Goal: Contribute content: Add original content to the website for others to see

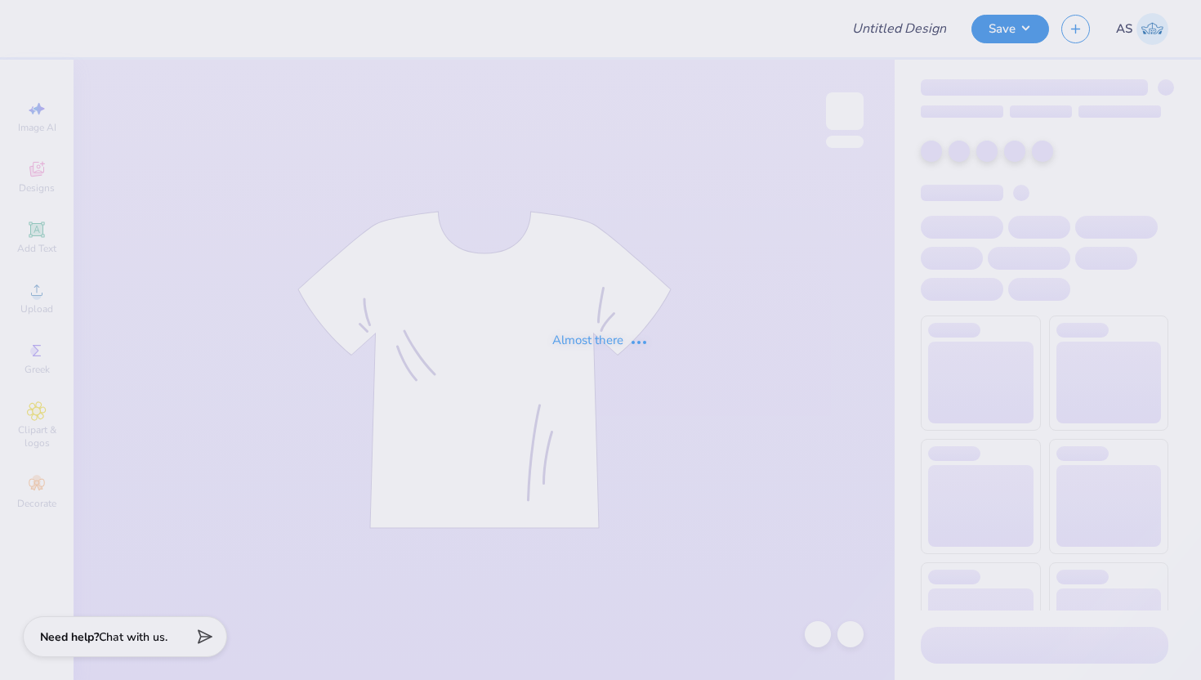
type input "PAD Hoodies '25"
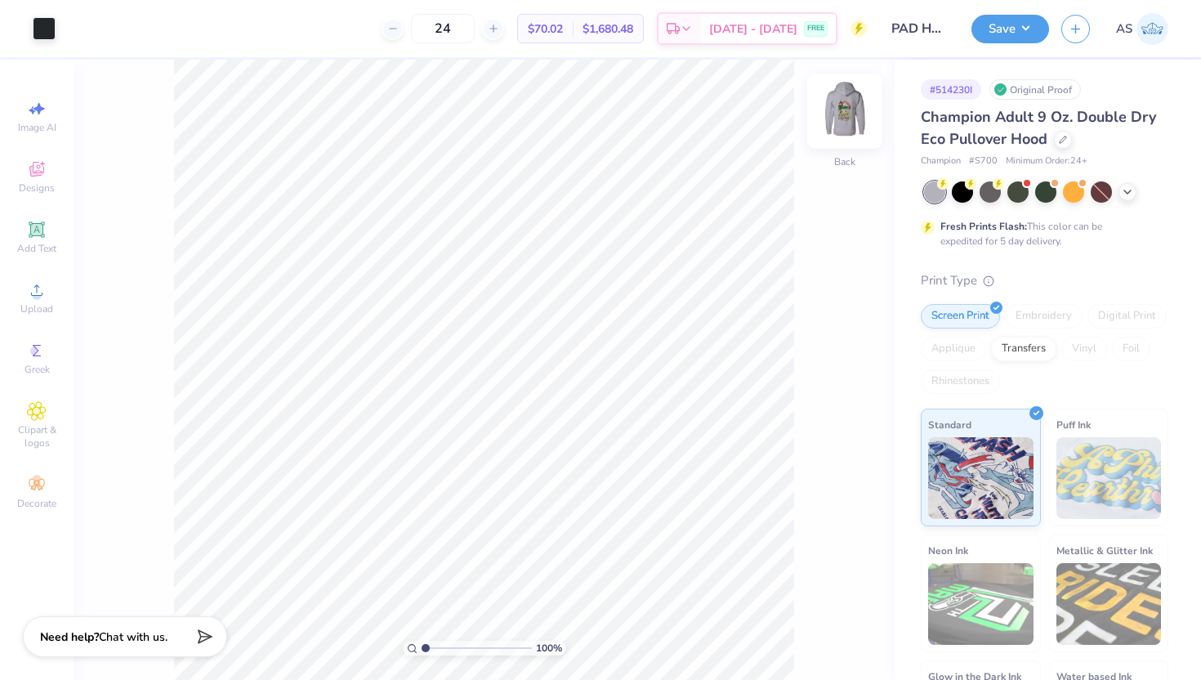
click at [842, 106] on img at bounding box center [844, 110] width 65 height 65
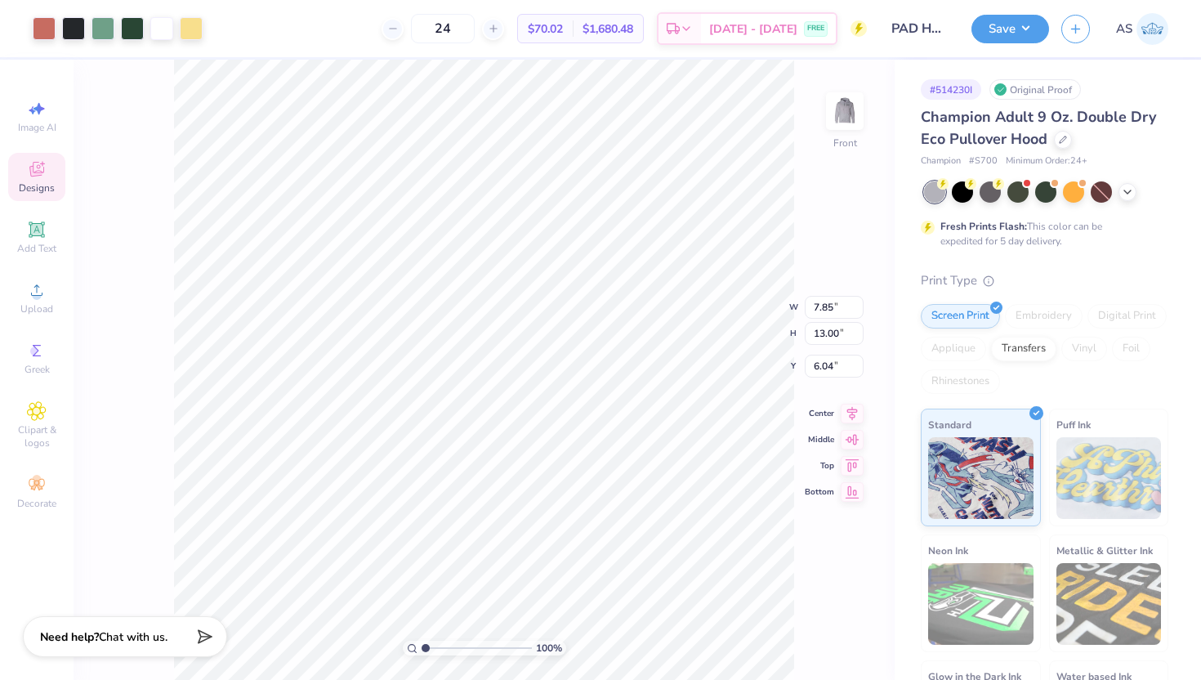
type input "7.83"
click at [818, 322] on input "12.97" at bounding box center [834, 320] width 59 height 23
type input "15"
type input "9.06"
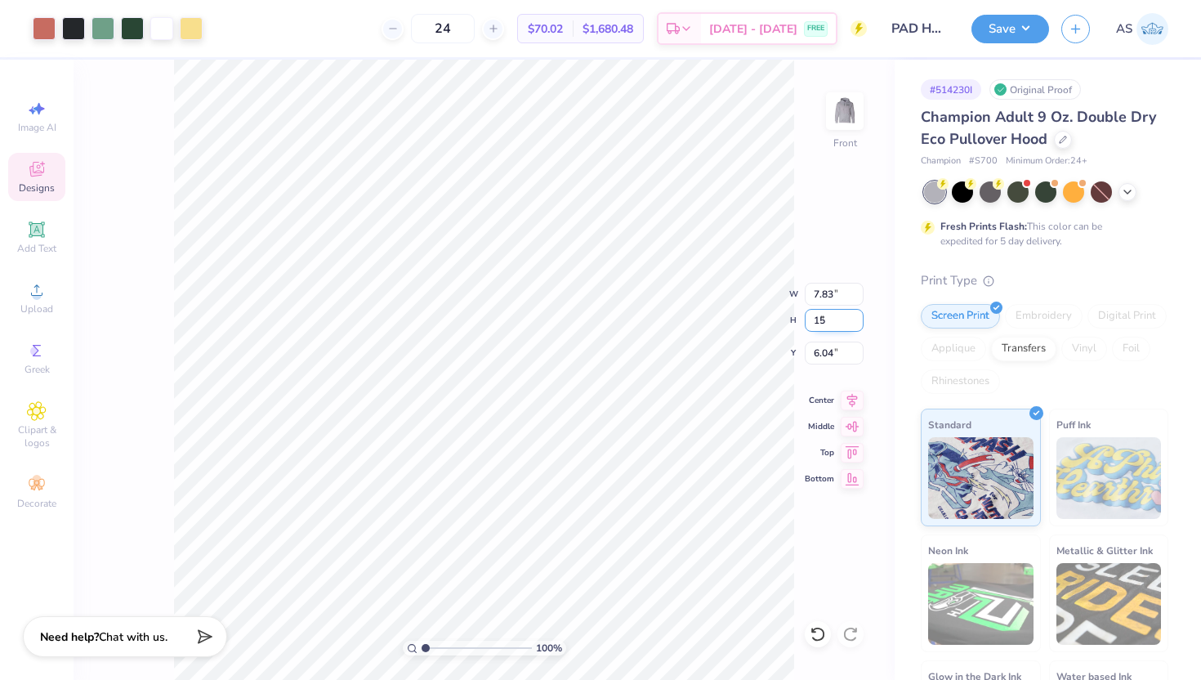
type input "15.00"
type input "6.00"
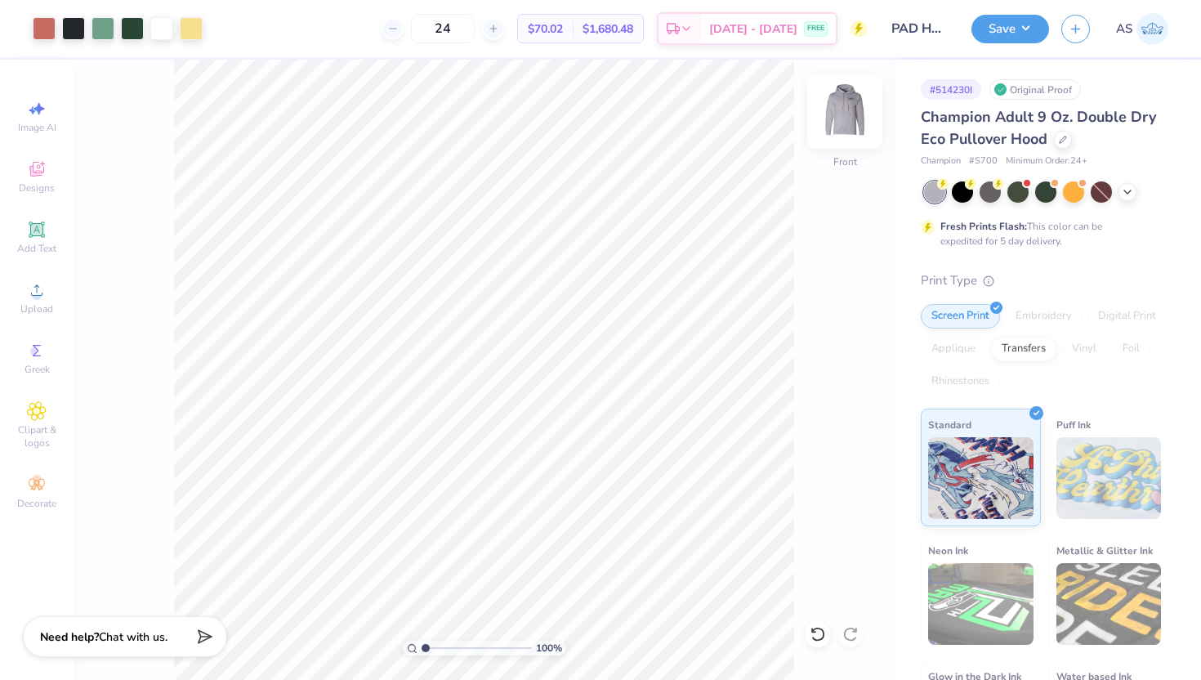
click at [842, 106] on img at bounding box center [844, 110] width 65 height 65
click at [842, 106] on img at bounding box center [845, 111] width 33 height 33
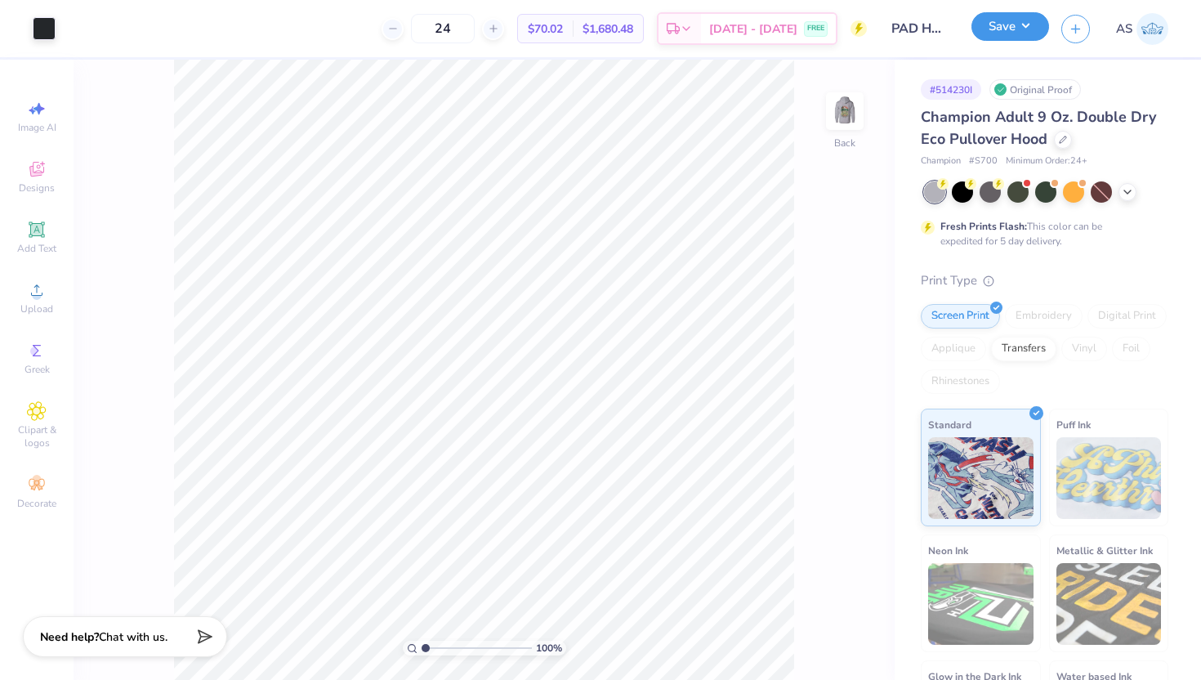
click at [988, 31] on button "Save" at bounding box center [1011, 26] width 78 height 29
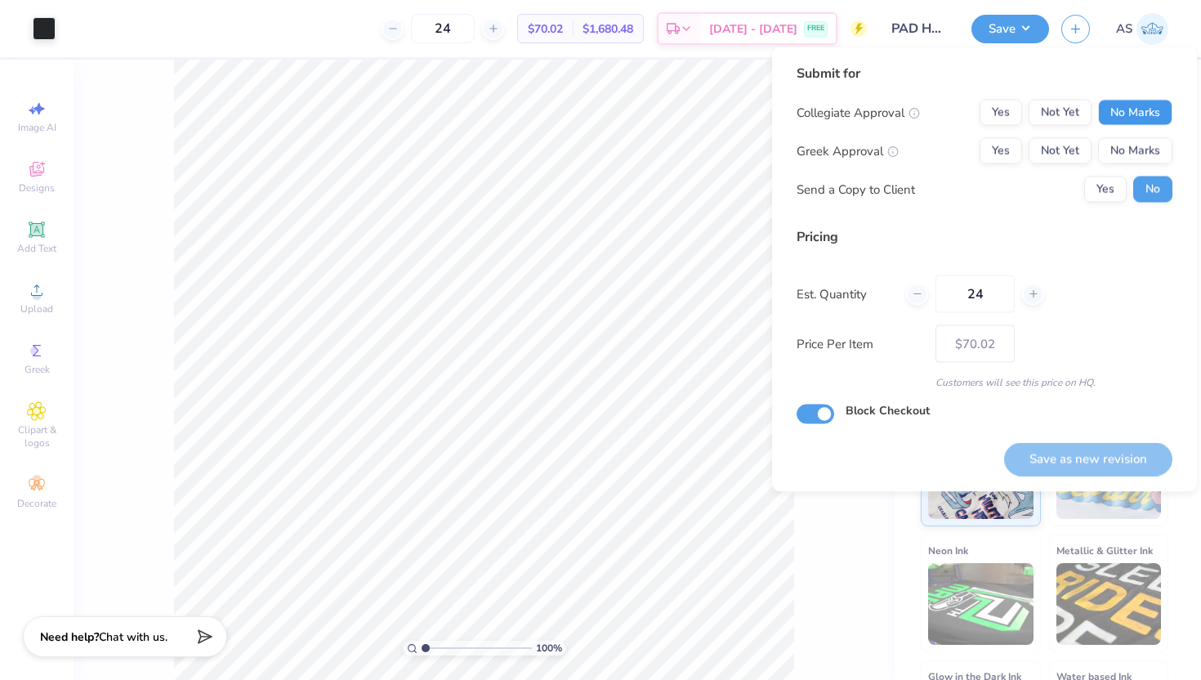
click at [1141, 114] on button "No Marks" at bounding box center [1135, 113] width 74 height 26
click at [1128, 149] on button "No Marks" at bounding box center [1135, 151] width 74 height 26
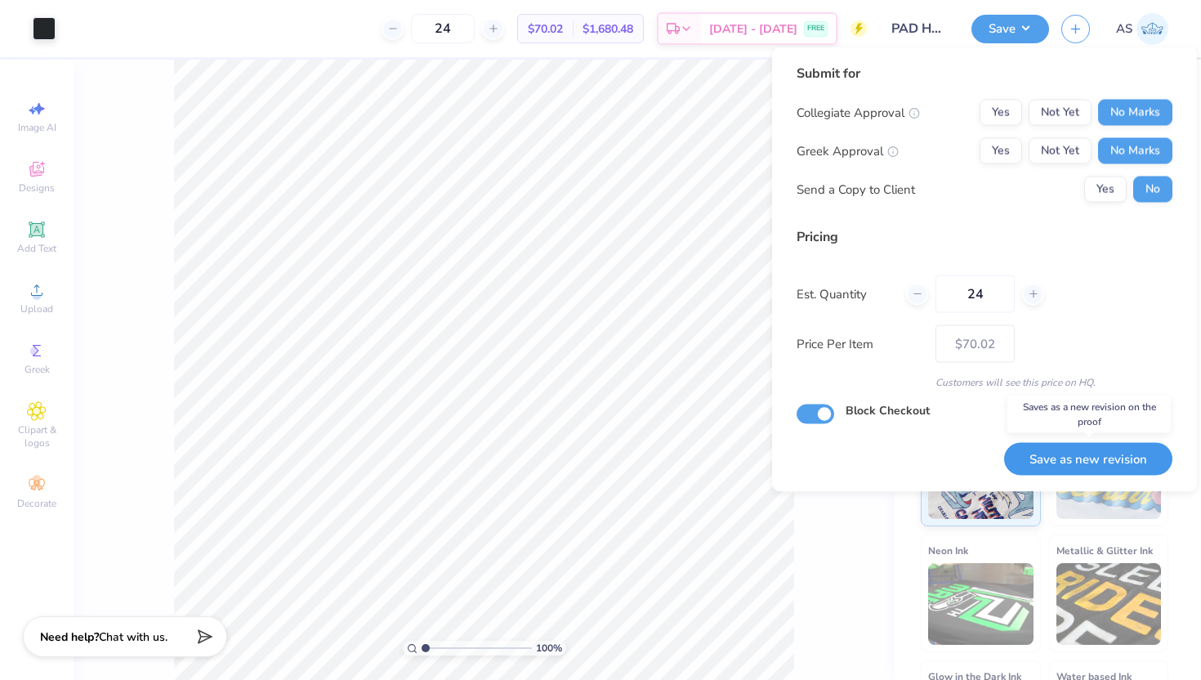
click at [1067, 449] on button "Save as new revision" at bounding box center [1088, 459] width 168 height 34
type input "– –"
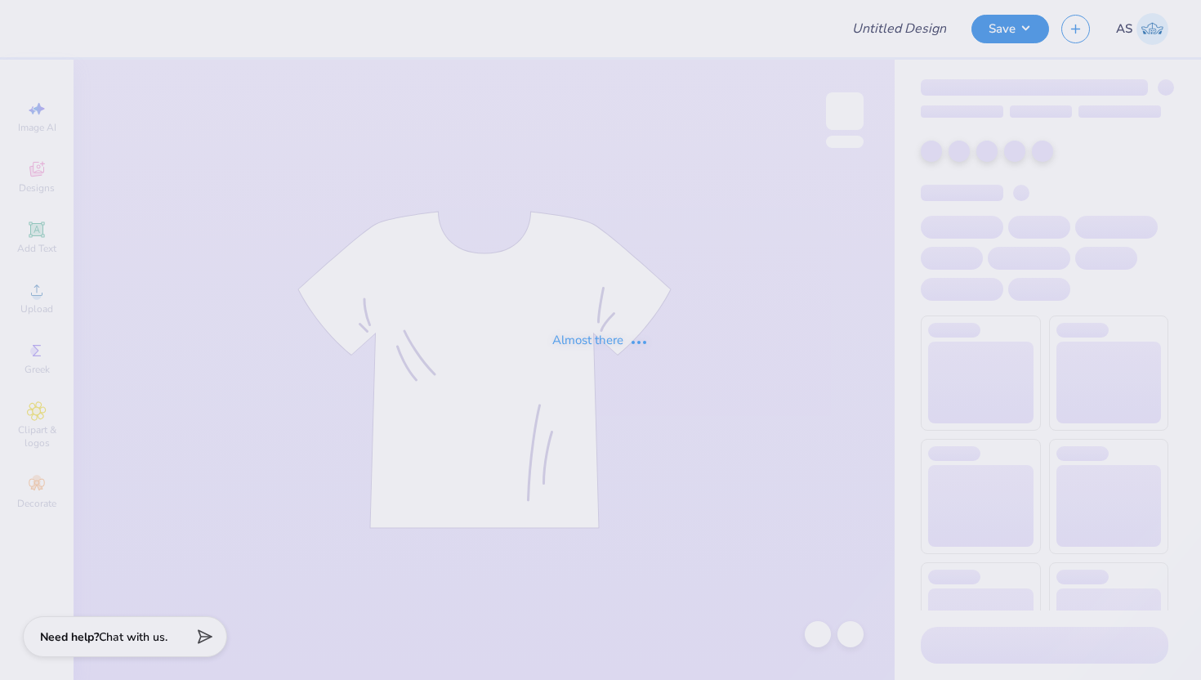
type input "LASBC Annual Shirts"
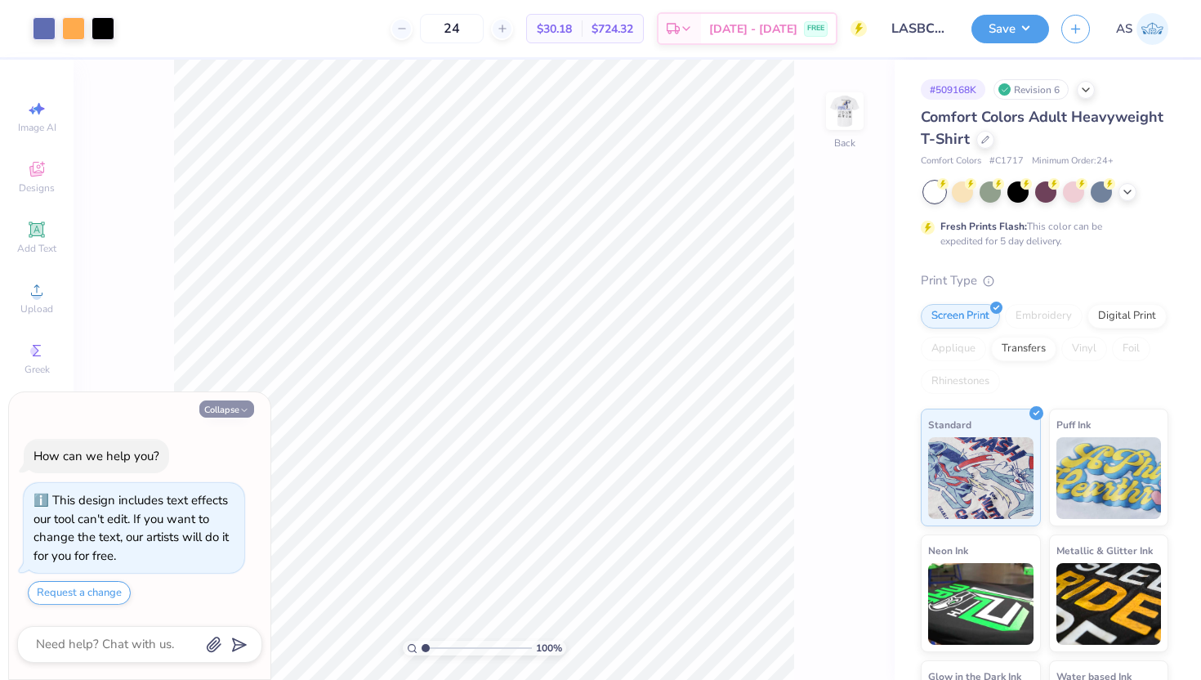
click at [238, 409] on button "Collapse" at bounding box center [226, 408] width 55 height 17
type textarea "x"
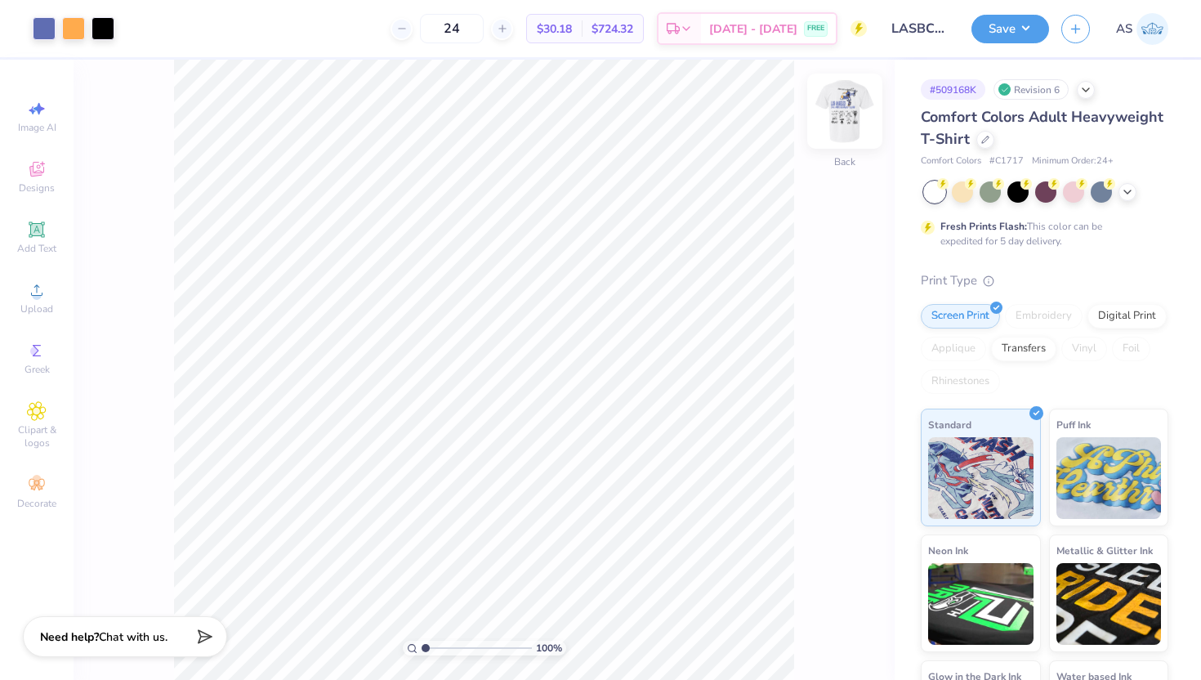
click at [847, 105] on img at bounding box center [844, 110] width 65 height 65
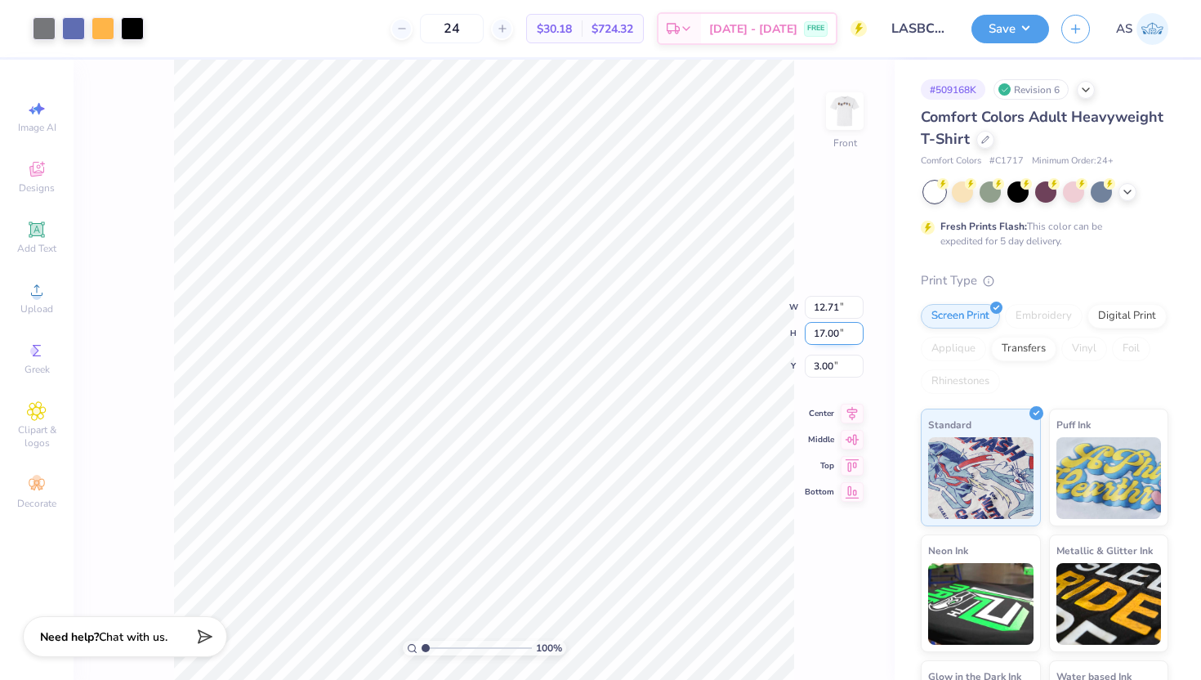
click at [817, 334] on input "17.00" at bounding box center [834, 333] width 59 height 23
type input "15"
type input "11.21"
type input "15.00"
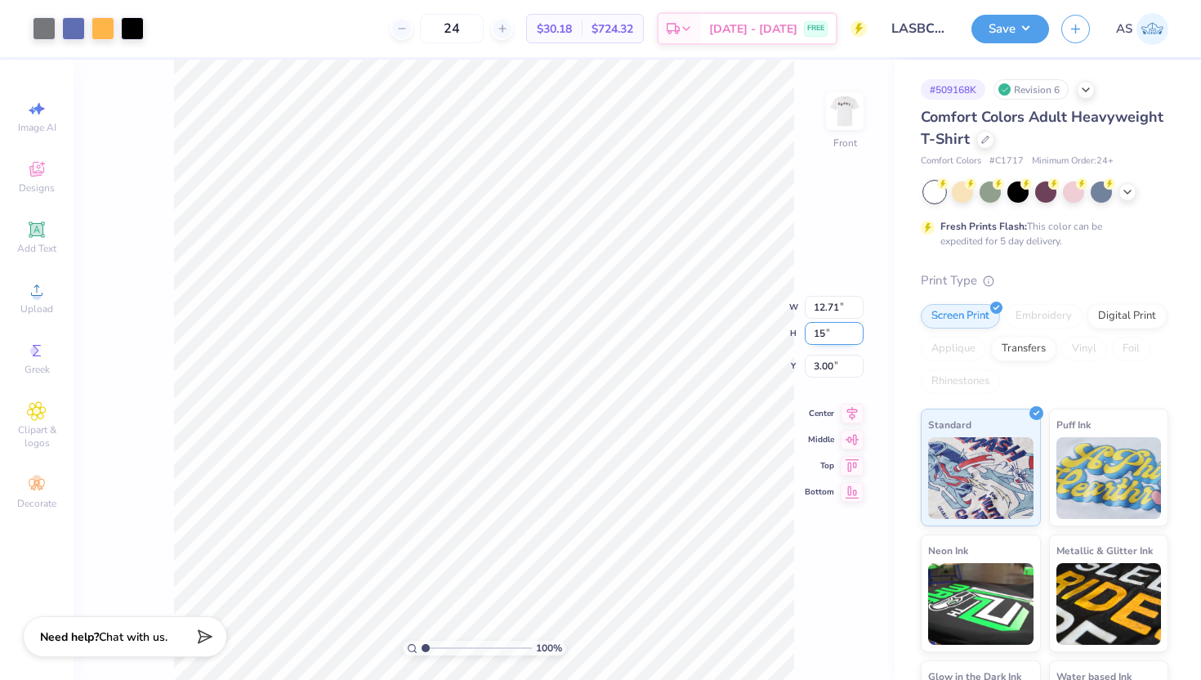
type input "4.00"
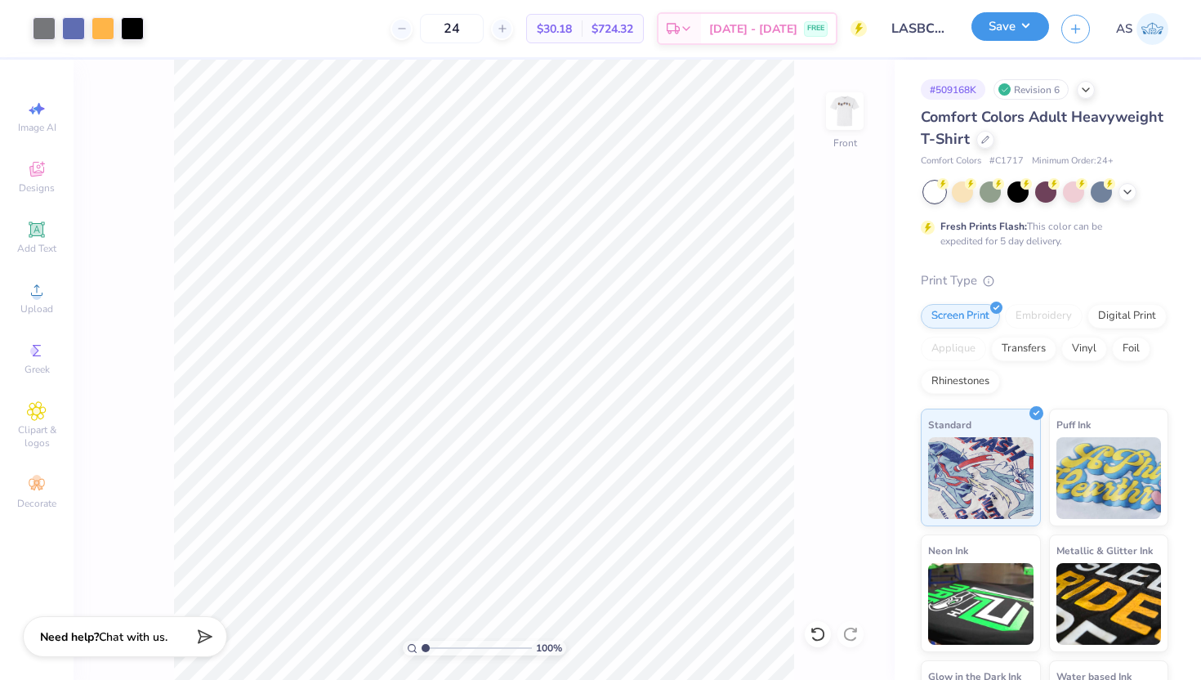
click at [992, 40] on button "Save" at bounding box center [1011, 26] width 78 height 29
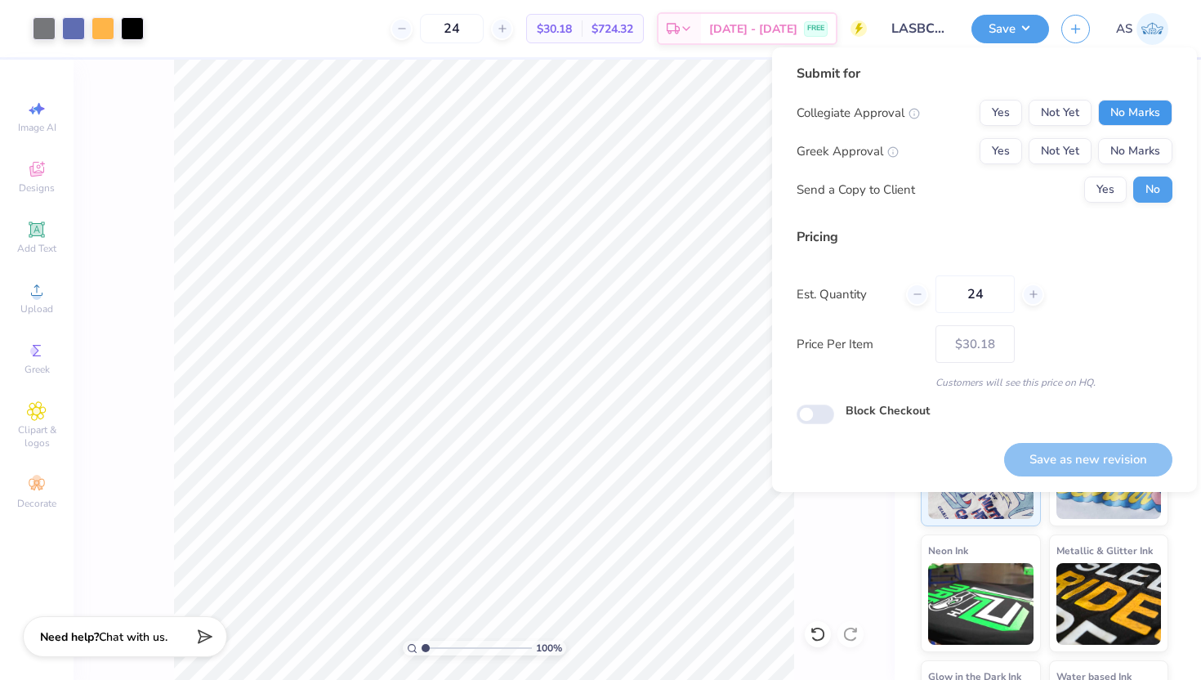
click at [1137, 105] on button "No Marks" at bounding box center [1135, 113] width 74 height 26
click at [1137, 133] on div "Collegiate Approval Yes Not Yet No Marks Greek Approval Yes Not Yet No Marks Se…" at bounding box center [985, 151] width 376 height 103
click at [1128, 161] on button "No Marks" at bounding box center [1135, 151] width 74 height 26
click at [1059, 467] on button "Save as new revision" at bounding box center [1088, 460] width 168 height 34
type input "$30.18"
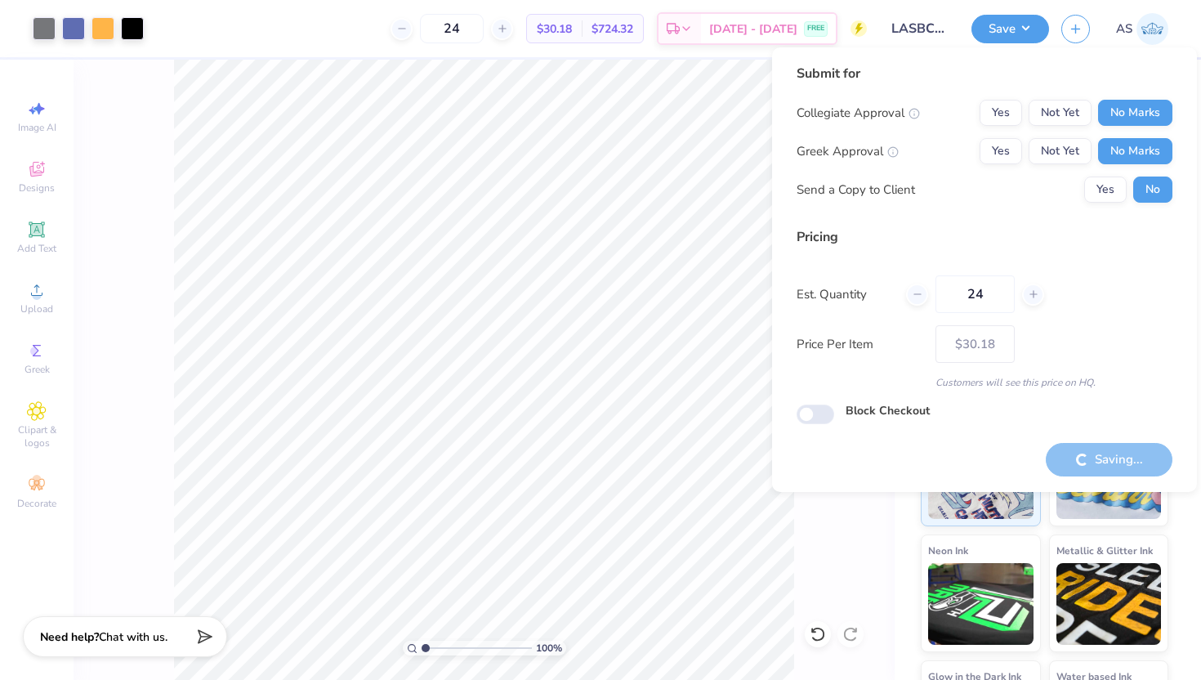
click at [825, 564] on div "100 % Front" at bounding box center [484, 370] width 821 height 620
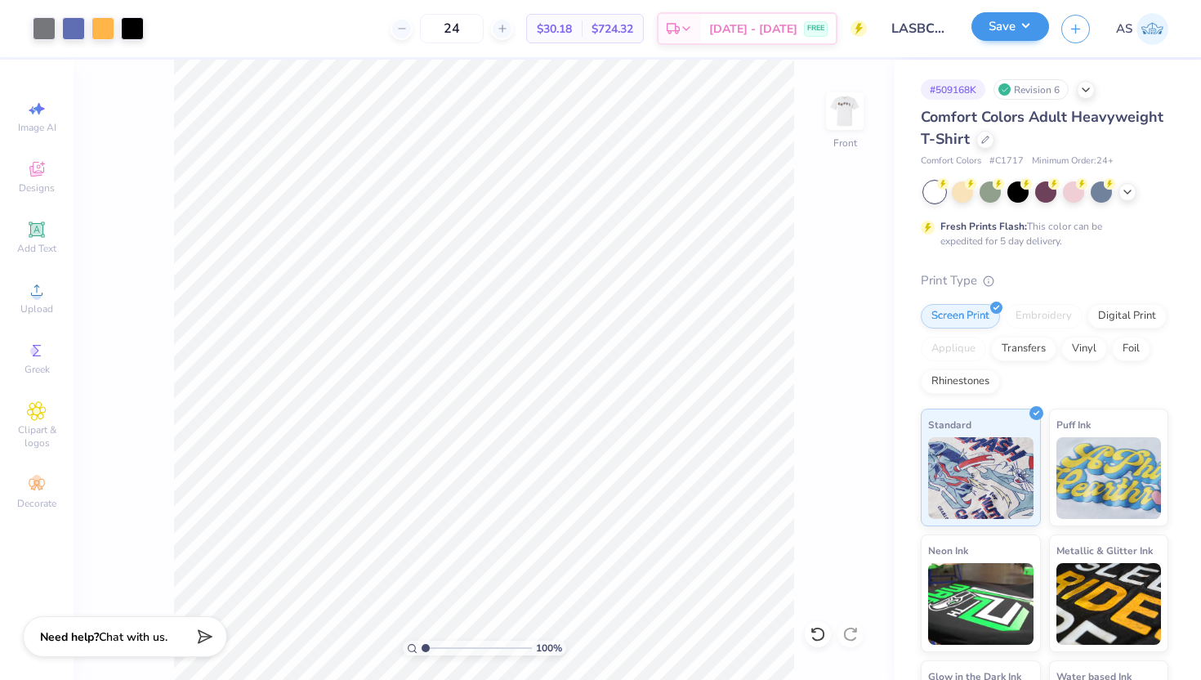
click at [1002, 42] on div "Save" at bounding box center [1011, 29] width 78 height 29
click at [1000, 25] on button "Save" at bounding box center [1011, 26] width 78 height 29
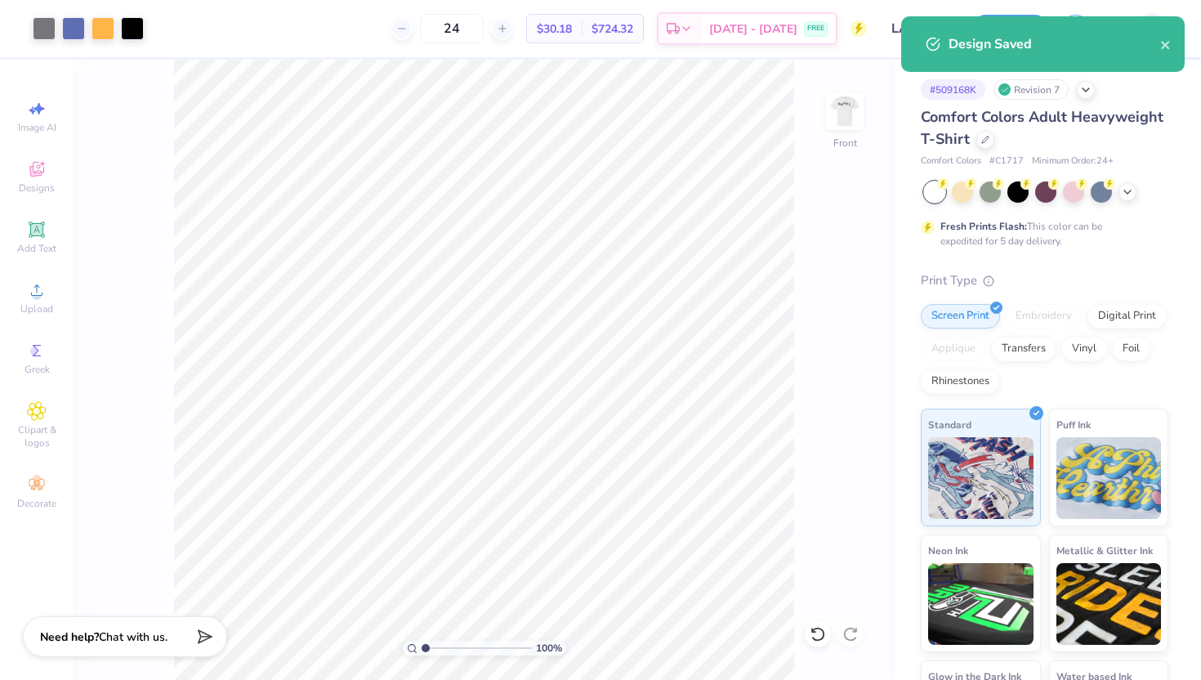
type textarea "x"
